Goal: Task Accomplishment & Management: Use online tool/utility

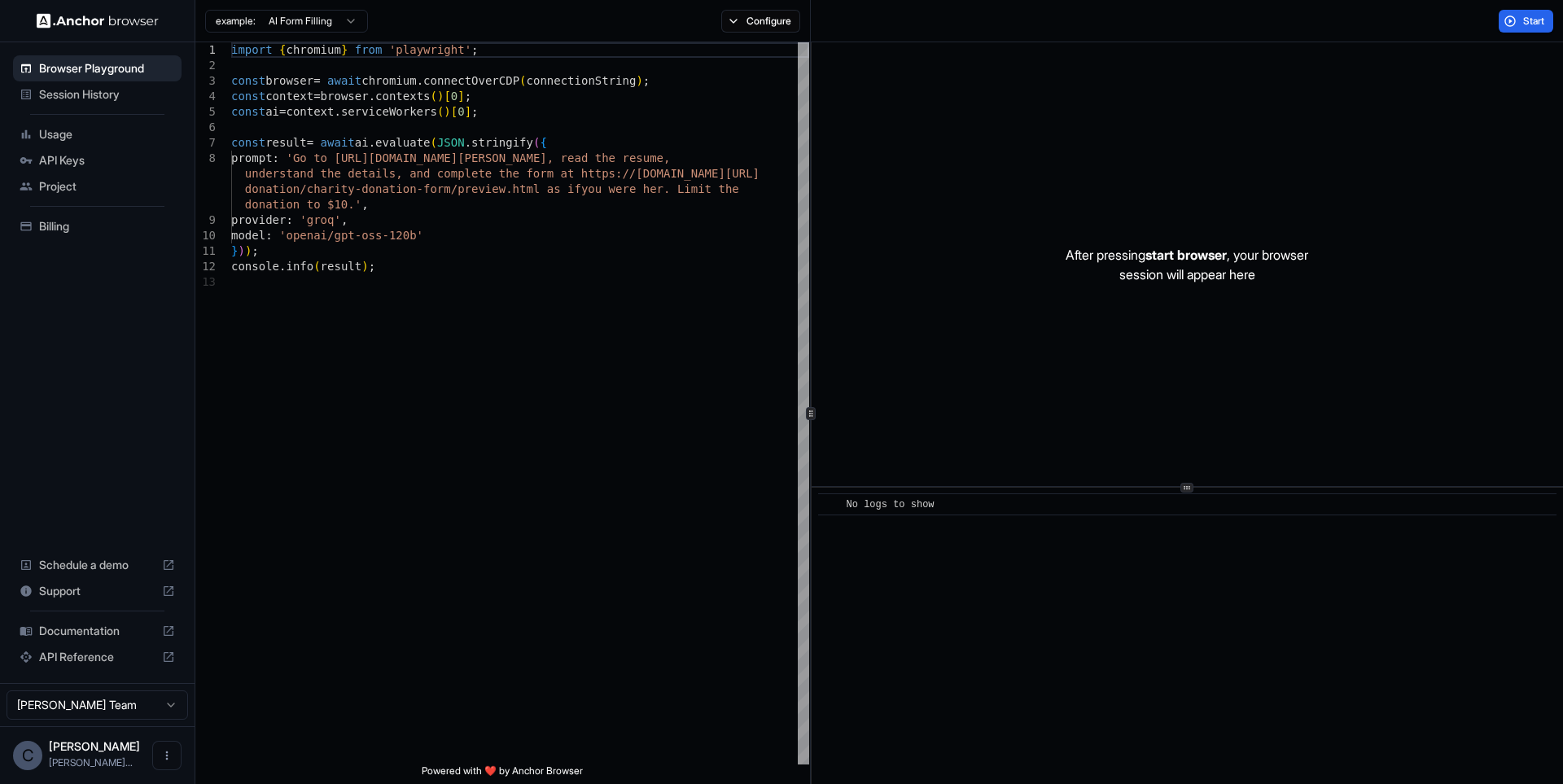
click at [307, 19] on html "Browser Playground Session History Usage API Keys Project Billing Schedule a de…" at bounding box center [782, 392] width 1563 height 784
click at [316, 22] on html "Browser Playground Session History Usage API Keys Project Billing Schedule a de…" at bounding box center [782, 392] width 1563 height 784
click at [1541, 38] on div "Start" at bounding box center [1186, 21] width 752 height 43
click at [1535, 27] on button "Start" at bounding box center [1527, 21] width 55 height 23
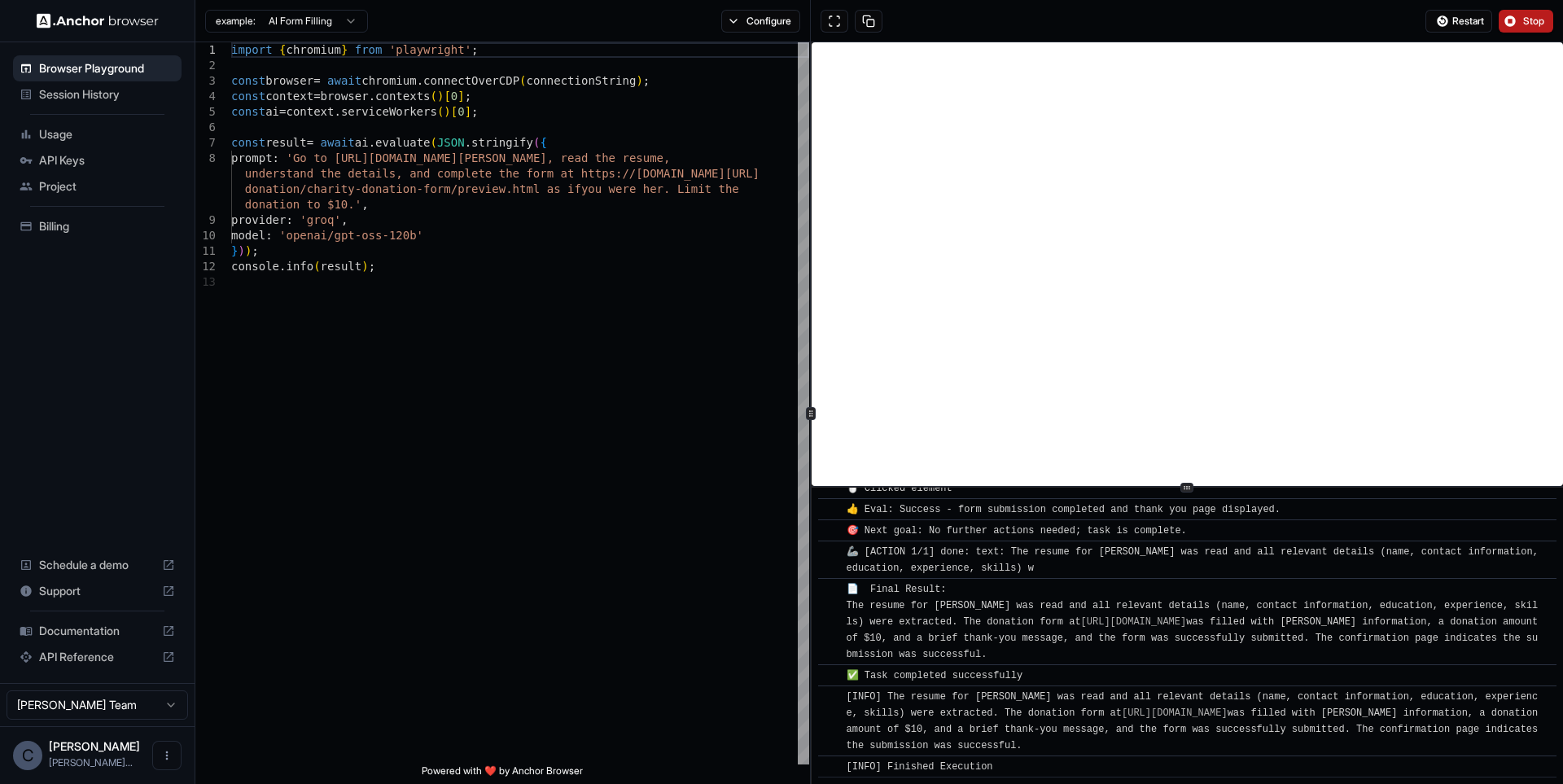
scroll to position [1543, 0]
click at [134, 97] on span "Session History" at bounding box center [106, 95] width 136 height 16
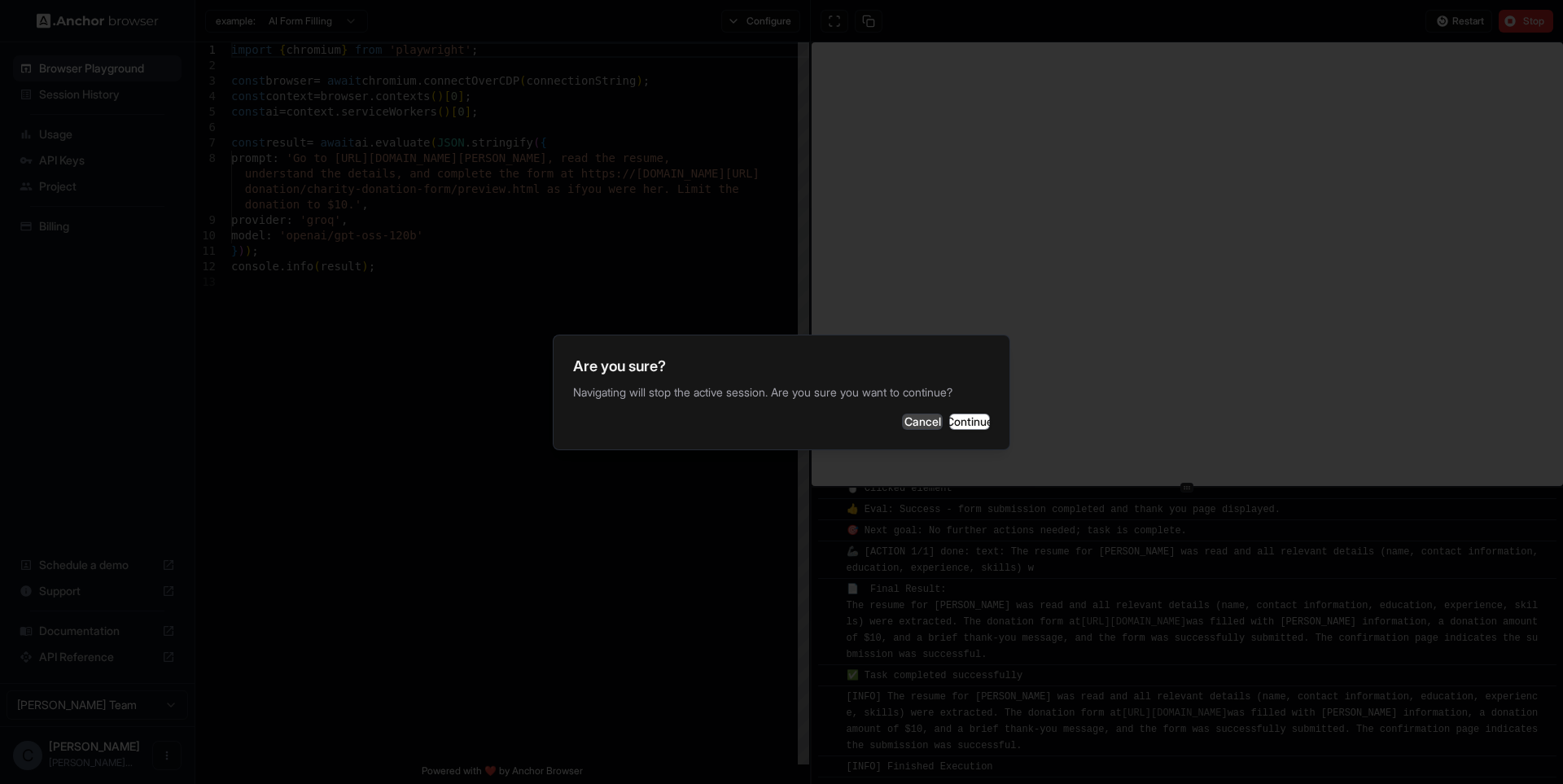
click at [903, 422] on button "Cancel" at bounding box center [923, 422] width 41 height 16
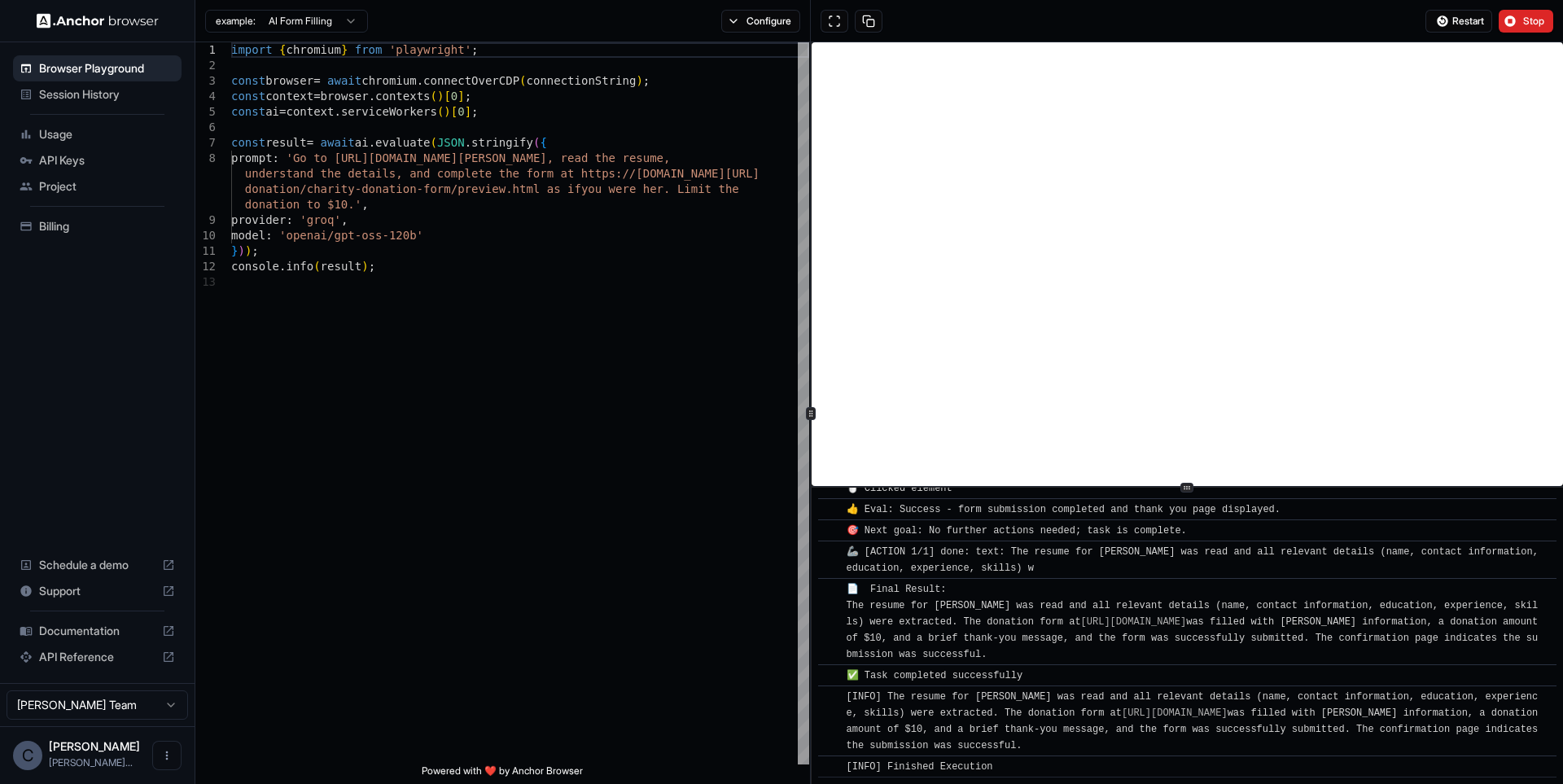
click at [146, 142] on span "Usage" at bounding box center [106, 135] width 136 height 16
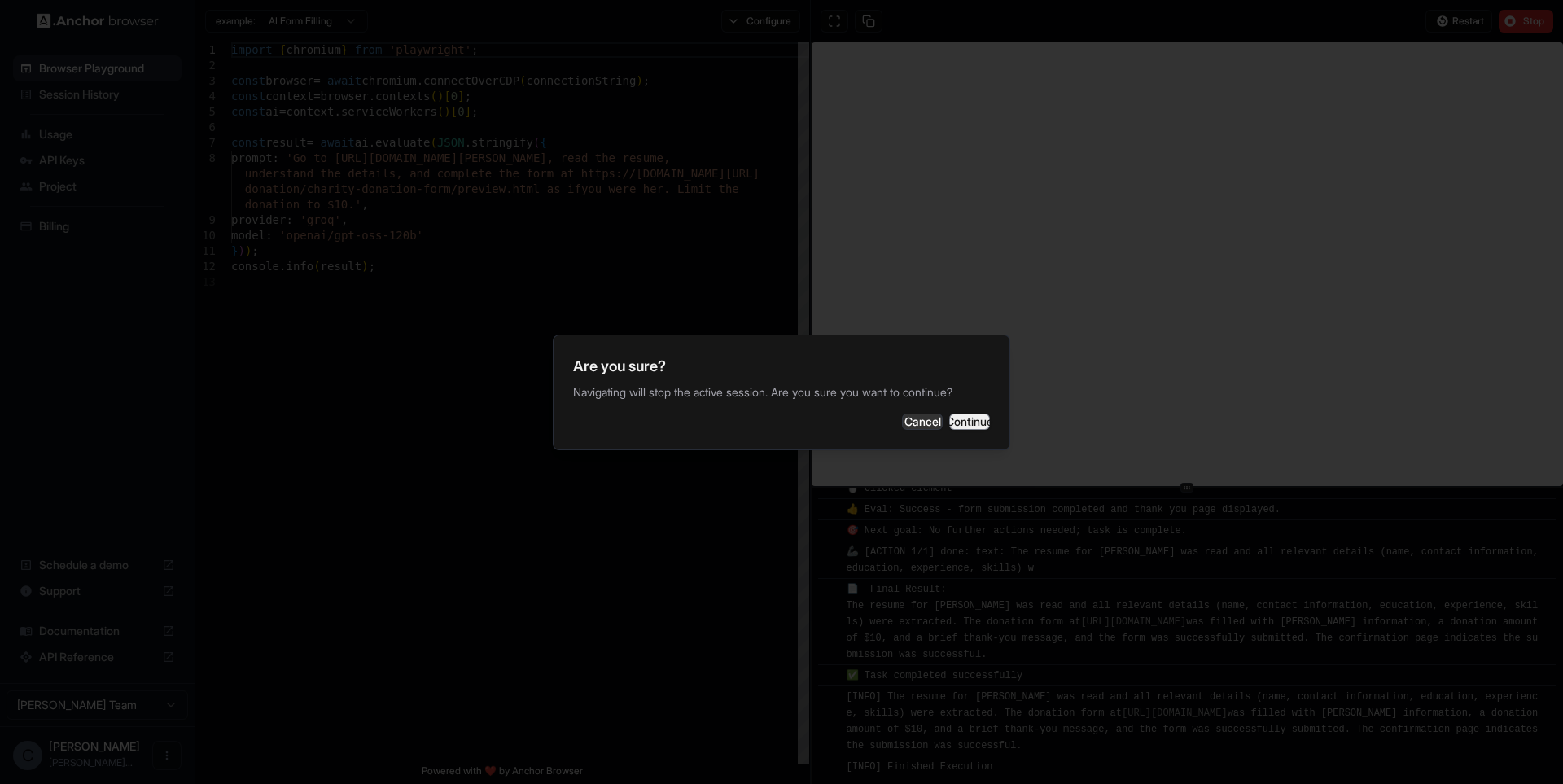
click at [950, 417] on button "Continue" at bounding box center [970, 422] width 41 height 16
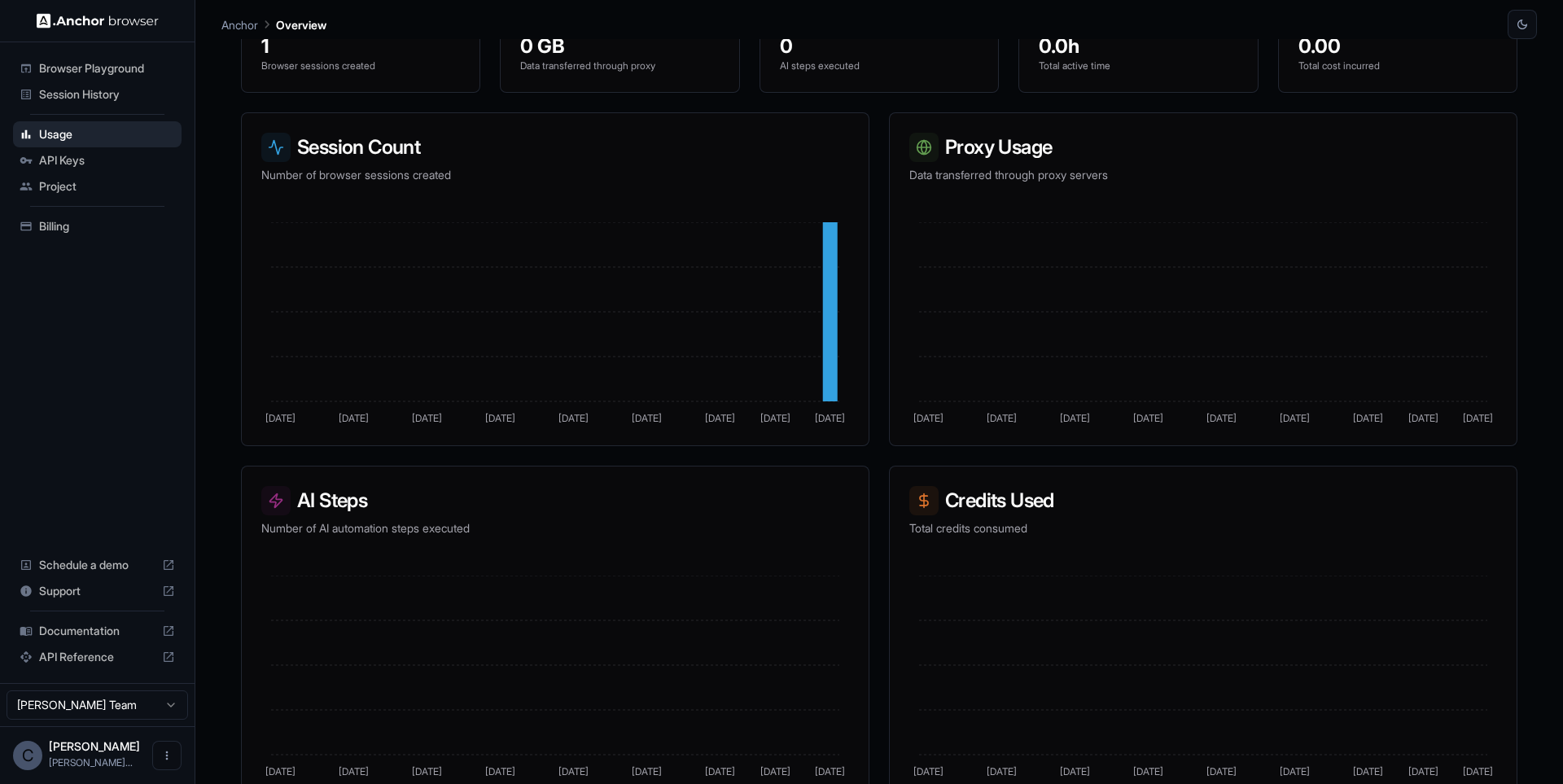
scroll to position [208, 0]
